Goal: Task Accomplishment & Management: Manage account settings

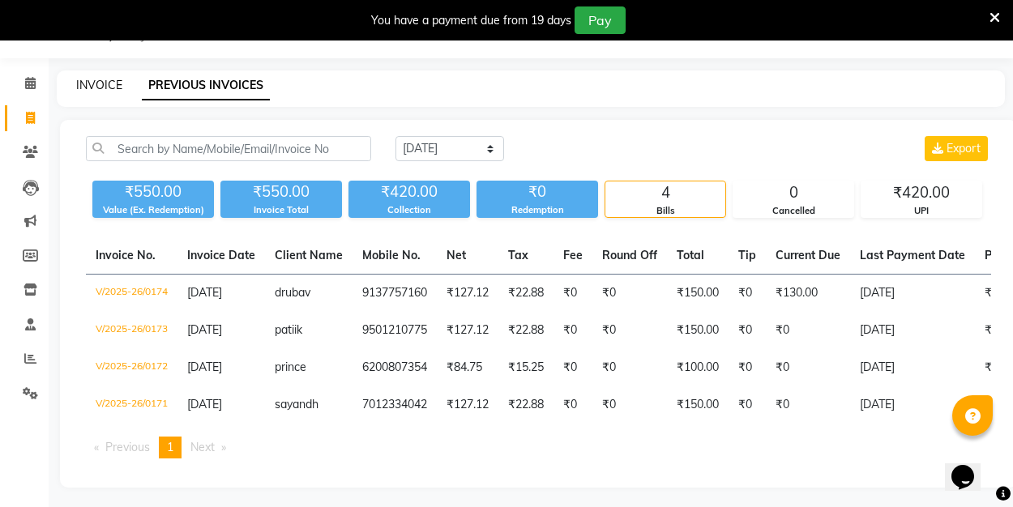
click at [109, 81] on link "INVOICE" at bounding box center [99, 85] width 46 height 15
select select "8741"
select select "service"
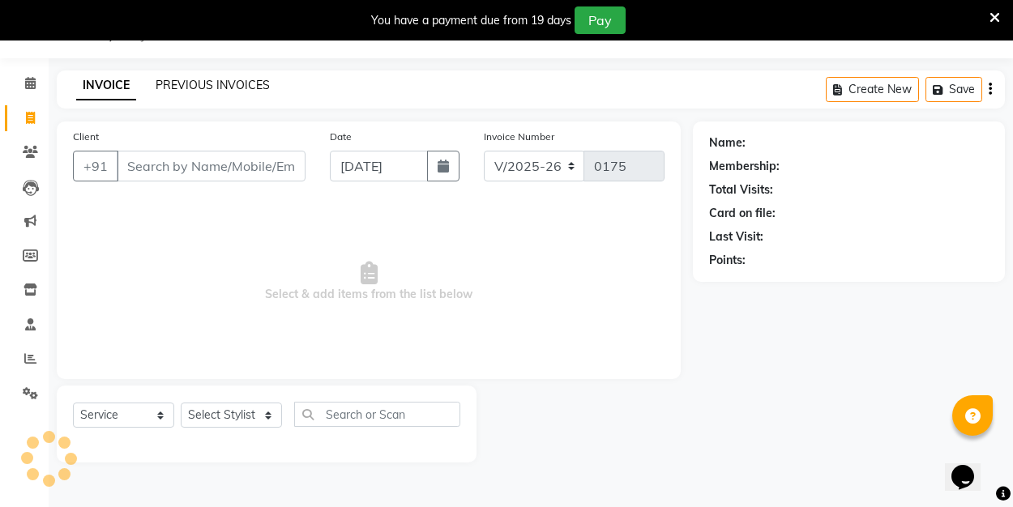
click at [178, 86] on link "PREVIOUS INVOICES" at bounding box center [213, 85] width 114 height 15
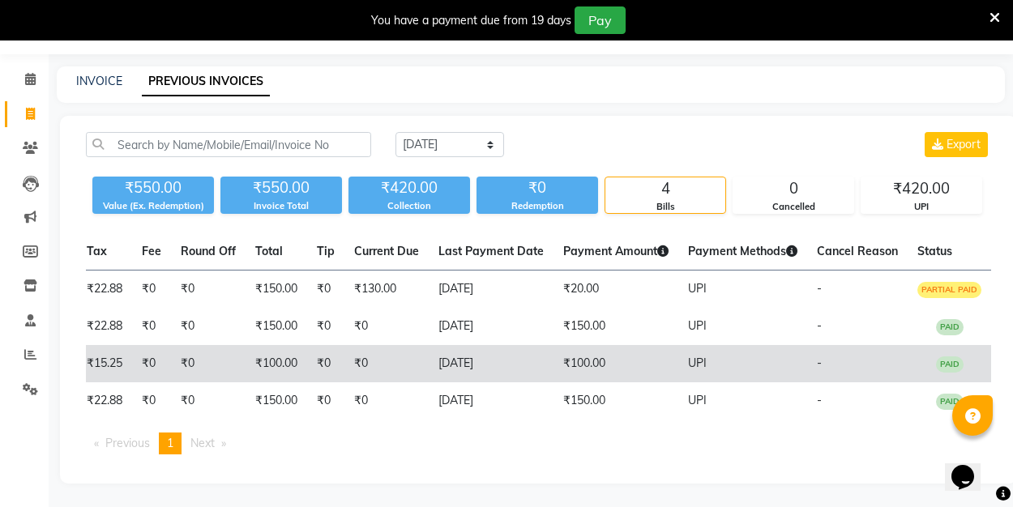
scroll to position [0, 430]
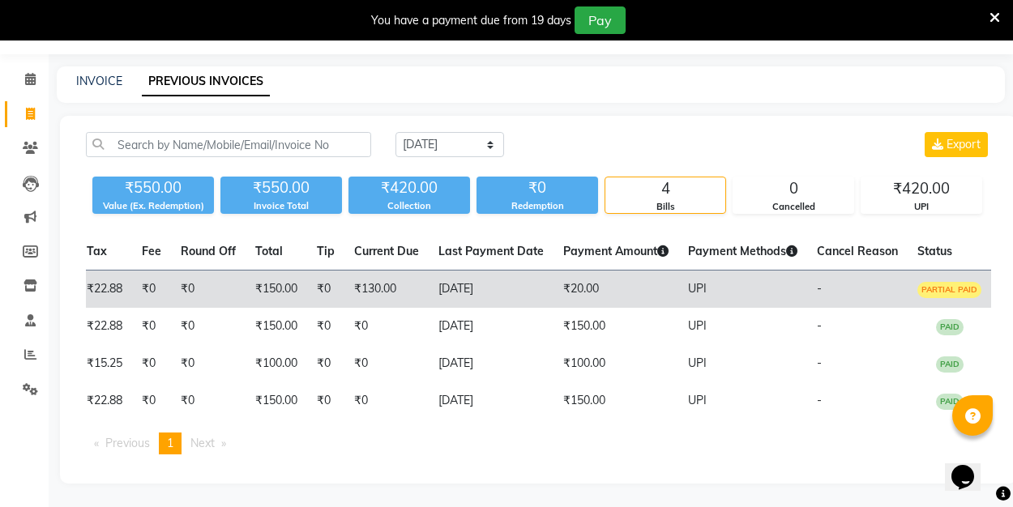
click at [537, 288] on td "[DATE]" at bounding box center [491, 290] width 125 height 38
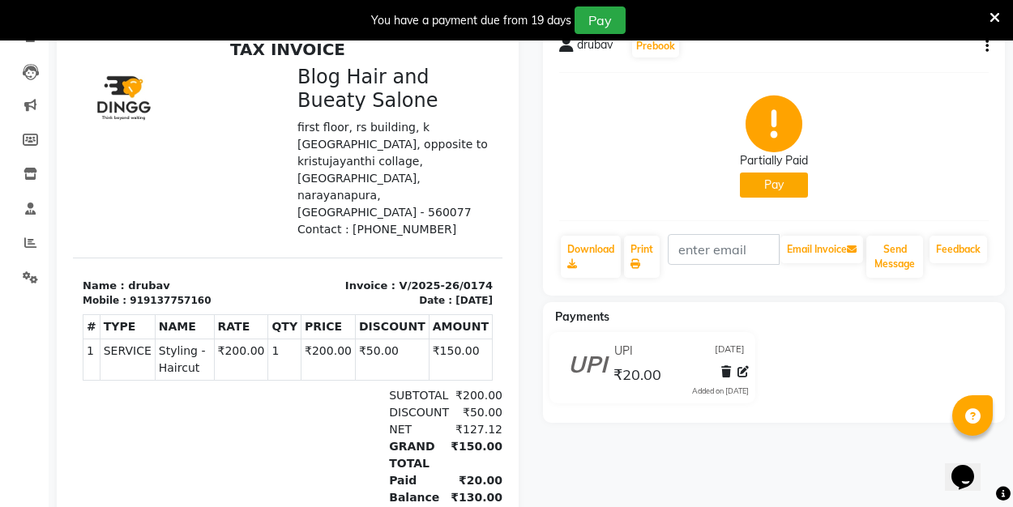
scroll to position [151, 0]
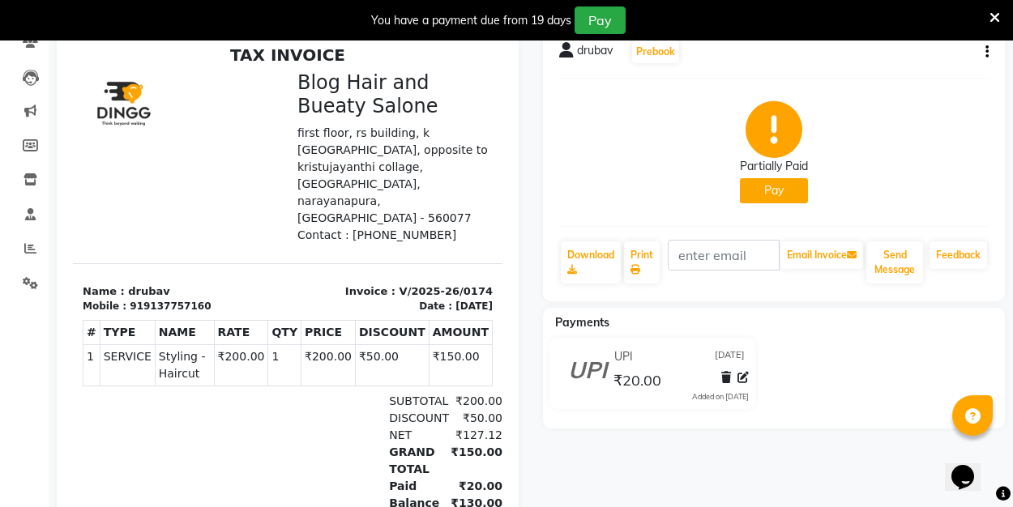
click at [867, 126] on div "Partially Paid Pay" at bounding box center [773, 153] width 429 height 122
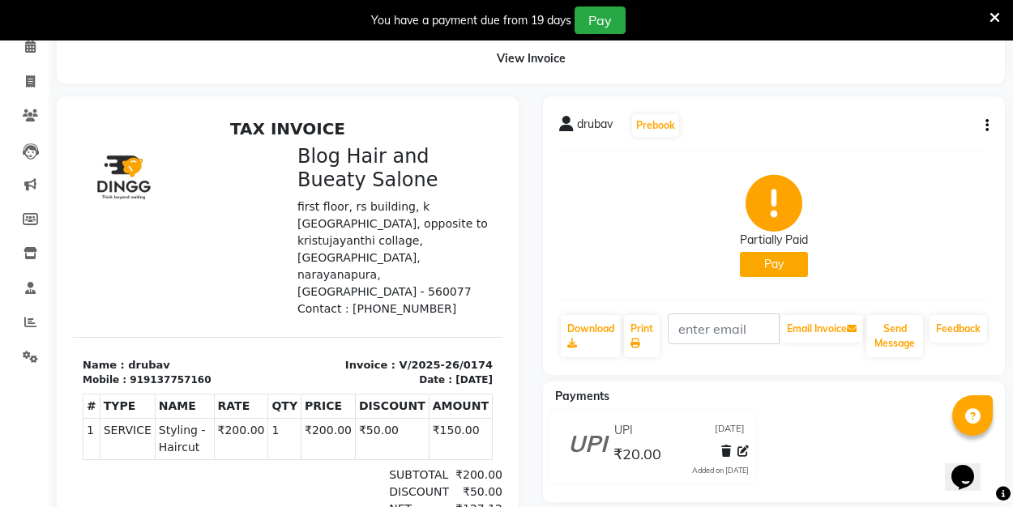
scroll to position [49, 0]
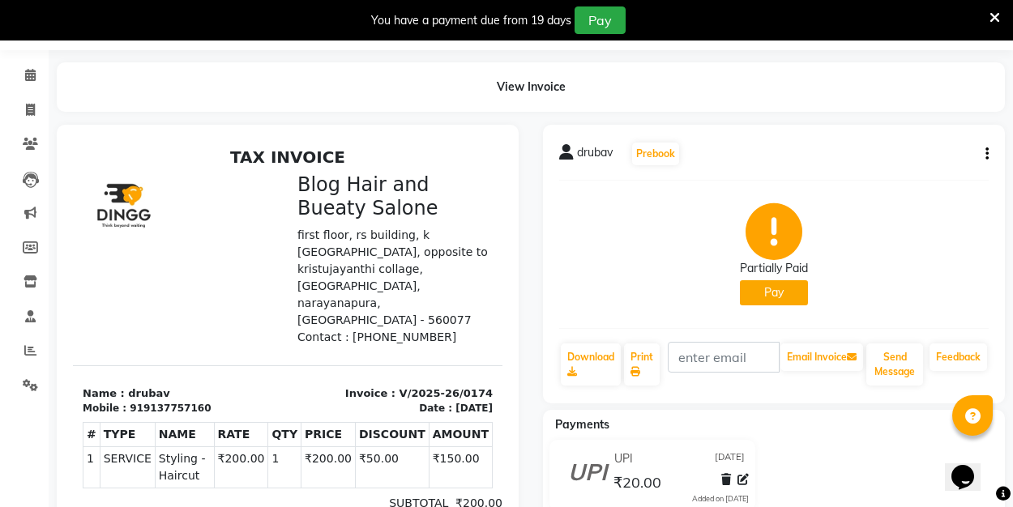
click at [985, 154] on icon "button" at bounding box center [986, 154] width 3 height 1
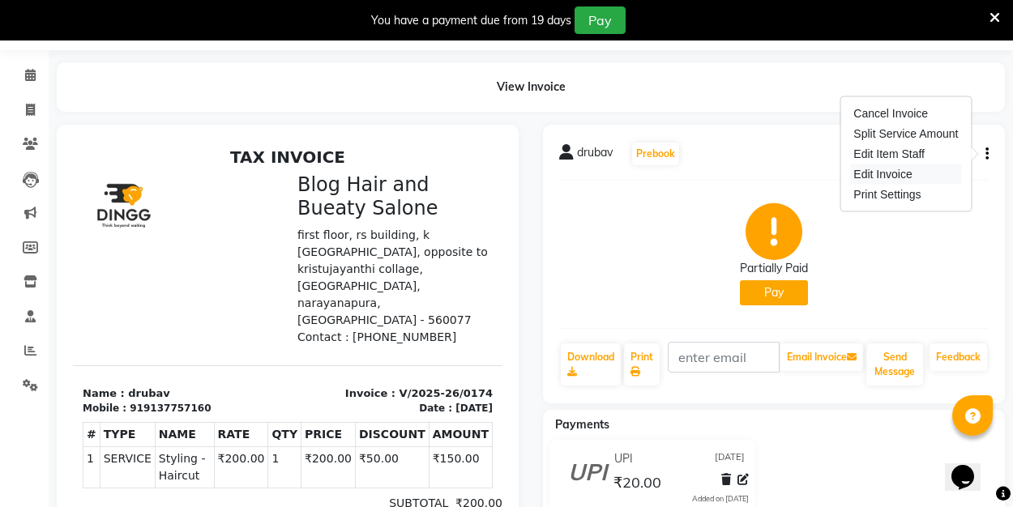
click at [901, 173] on div "Edit Invoice" at bounding box center [905, 175] width 111 height 20
select select "service"
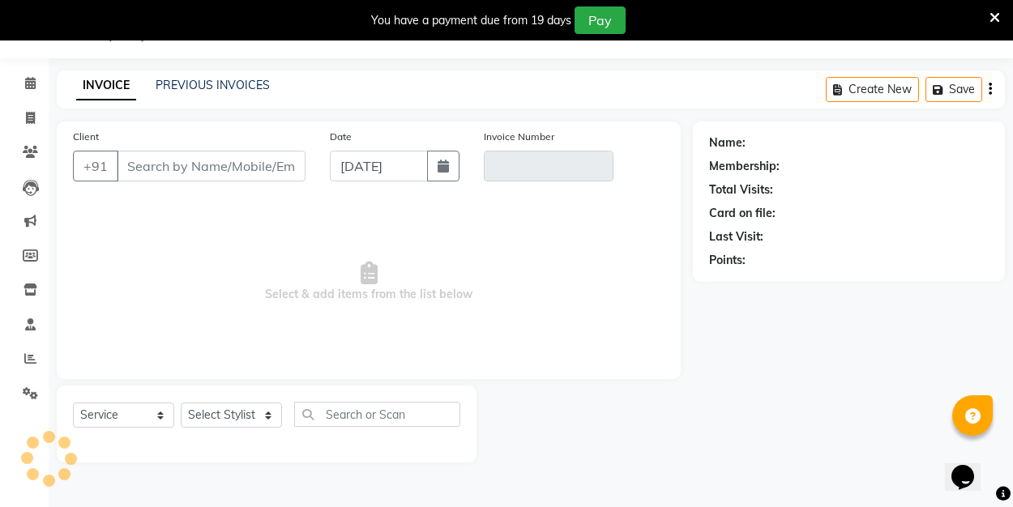
scroll to position [41, 0]
type input "9137757160"
type input "V/2025-26/0174"
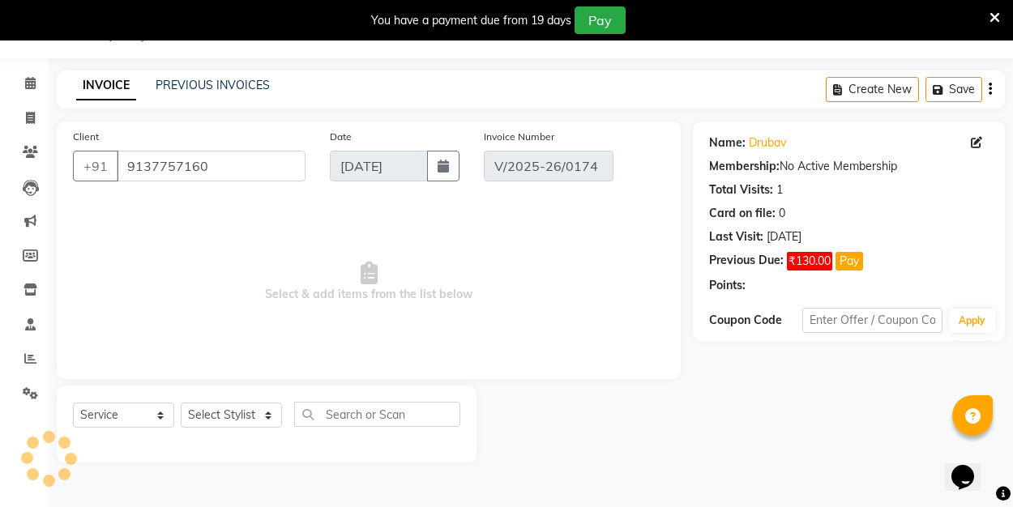
select select "select"
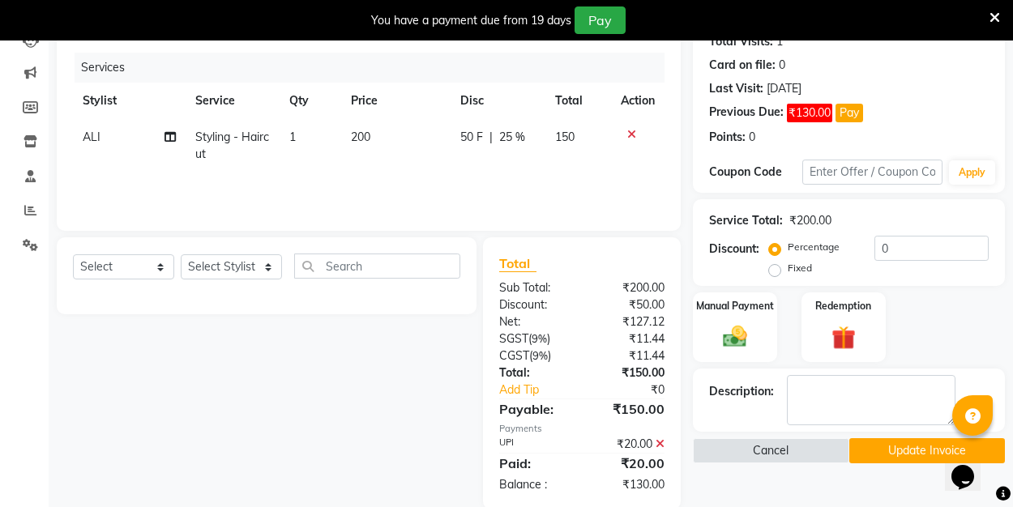
scroll to position [191, 0]
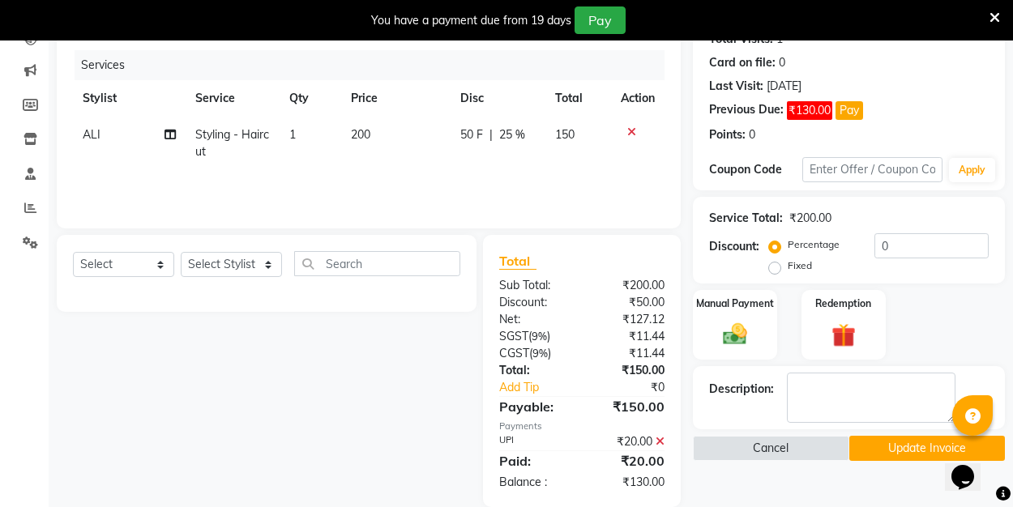
click at [662, 441] on icon at bounding box center [660, 441] width 9 height 11
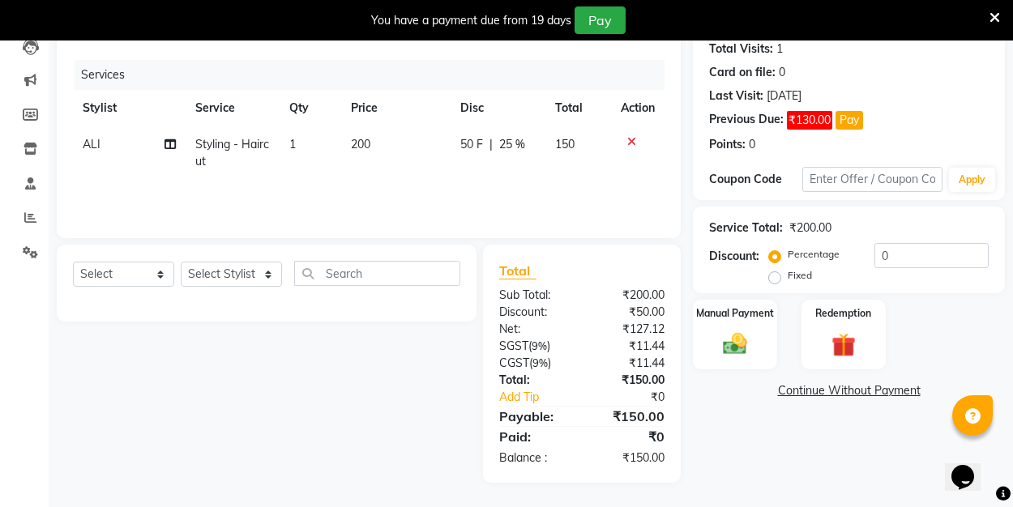
scroll to position [182, 0]
click at [731, 342] on img at bounding box center [735, 344] width 41 height 28
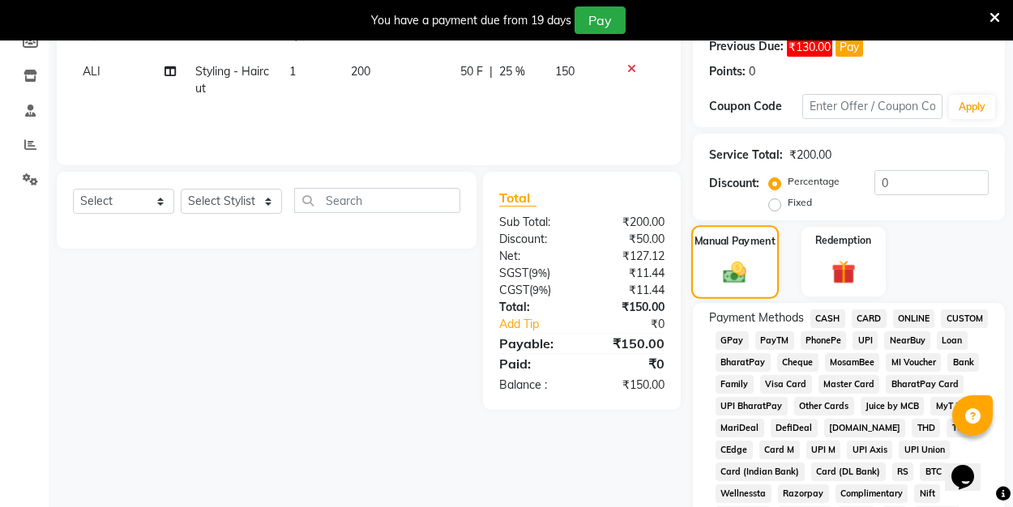
scroll to position [255, 0]
click at [869, 340] on span "UPI" at bounding box center [865, 340] width 25 height 19
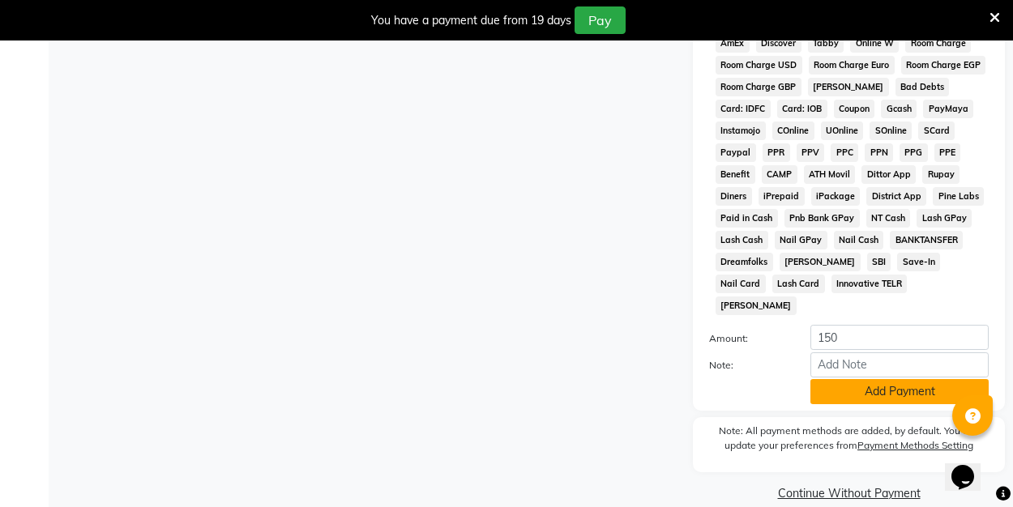
click at [866, 379] on button "Add Payment" at bounding box center [899, 391] width 178 height 25
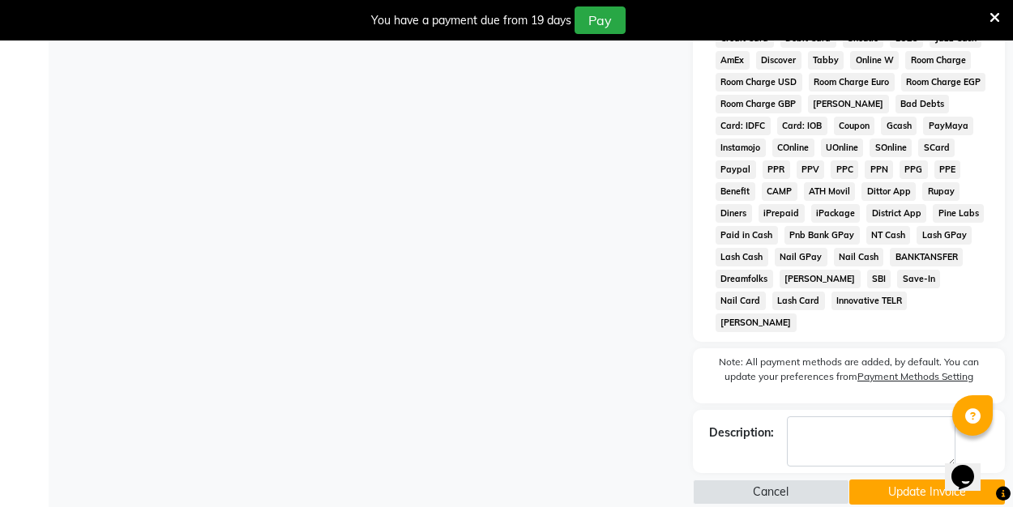
click at [887, 480] on button "Update Invoice" at bounding box center [927, 492] width 156 height 25
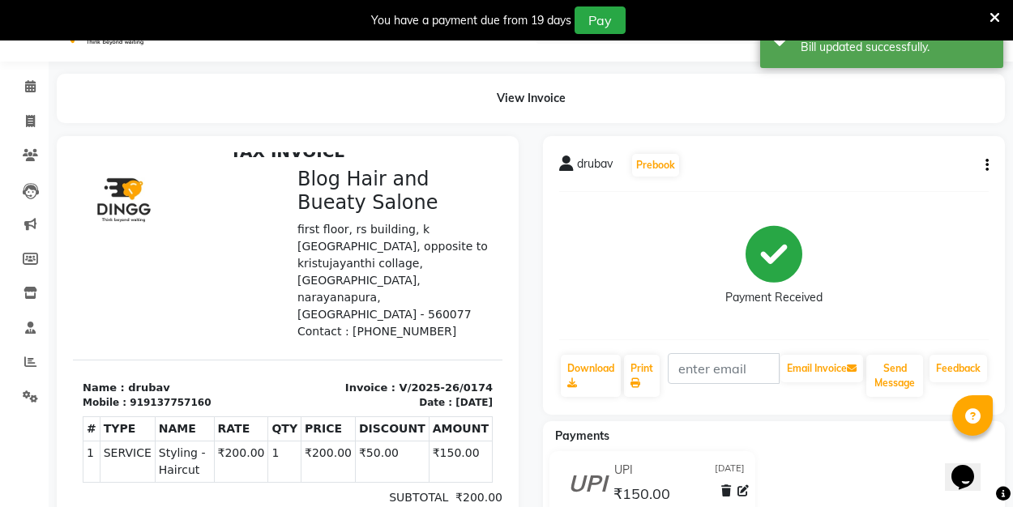
scroll to position [2, 0]
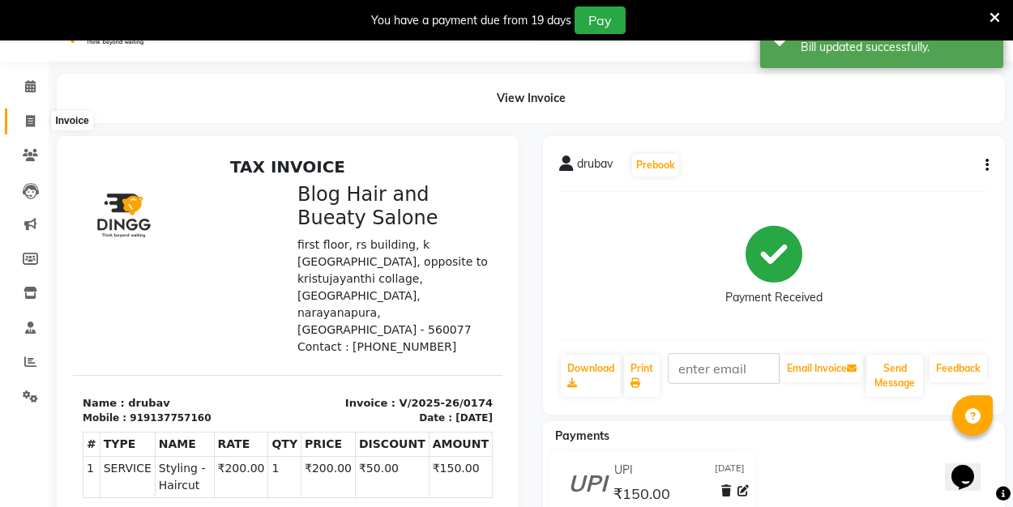
click at [29, 120] on icon at bounding box center [30, 121] width 9 height 12
select select "service"
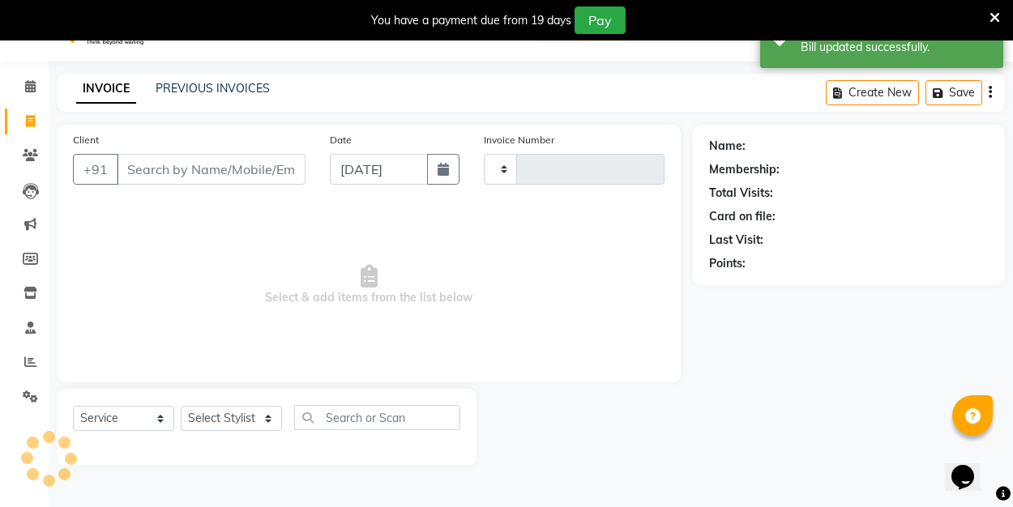
type input "0175"
select select "8741"
click at [192, 90] on link "PREVIOUS INVOICES" at bounding box center [213, 88] width 114 height 15
